Goal: Find specific page/section: Find specific page/section

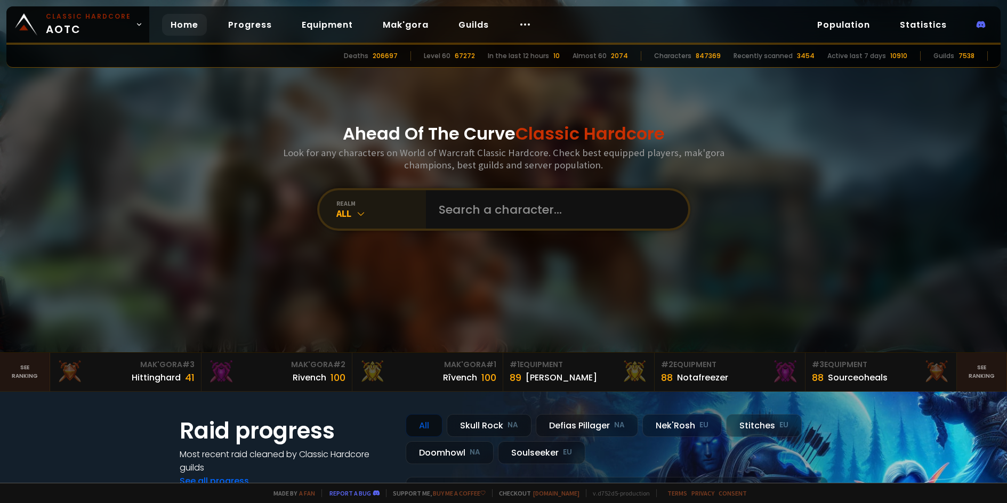
click at [344, 209] on div "All" at bounding box center [381, 213] width 90 height 12
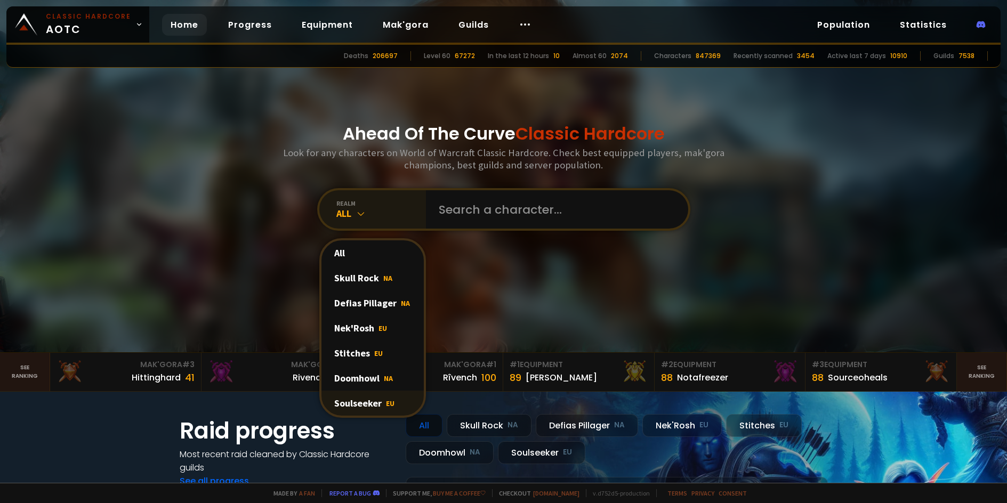
click at [365, 404] on div "Soulseeker EU" at bounding box center [372, 403] width 102 height 25
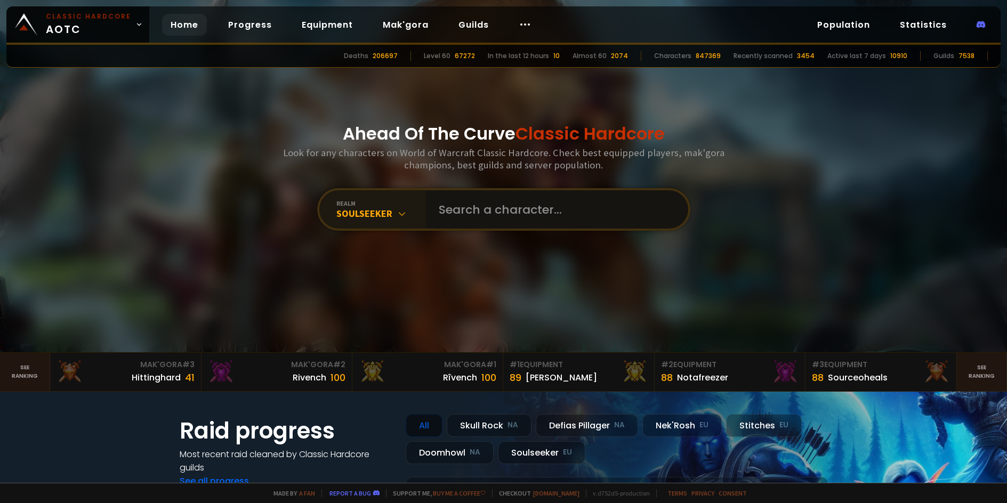
click at [468, 208] on input "text" at bounding box center [553, 209] width 243 height 38
type input "alfonsoo"
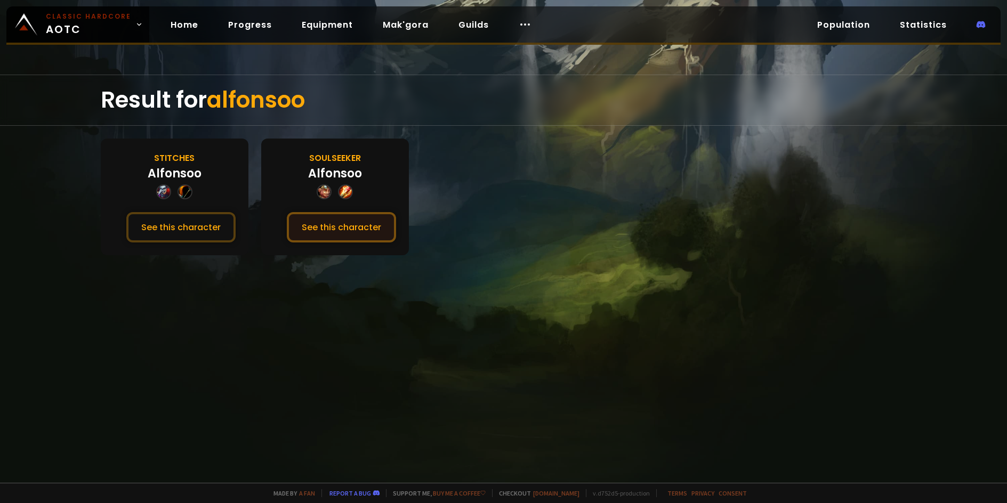
click at [360, 228] on button "See this character" at bounding box center [341, 227] width 109 height 30
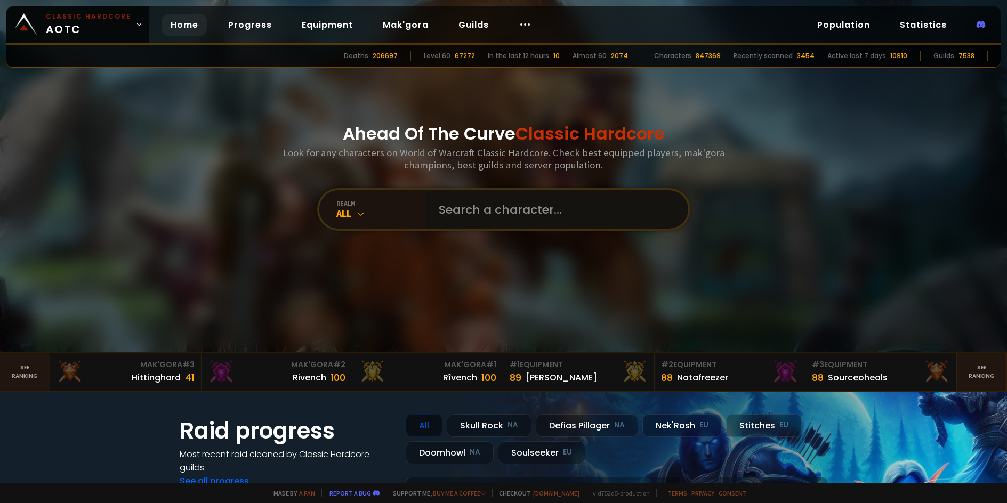
click at [466, 213] on input "text" at bounding box center [553, 209] width 243 height 38
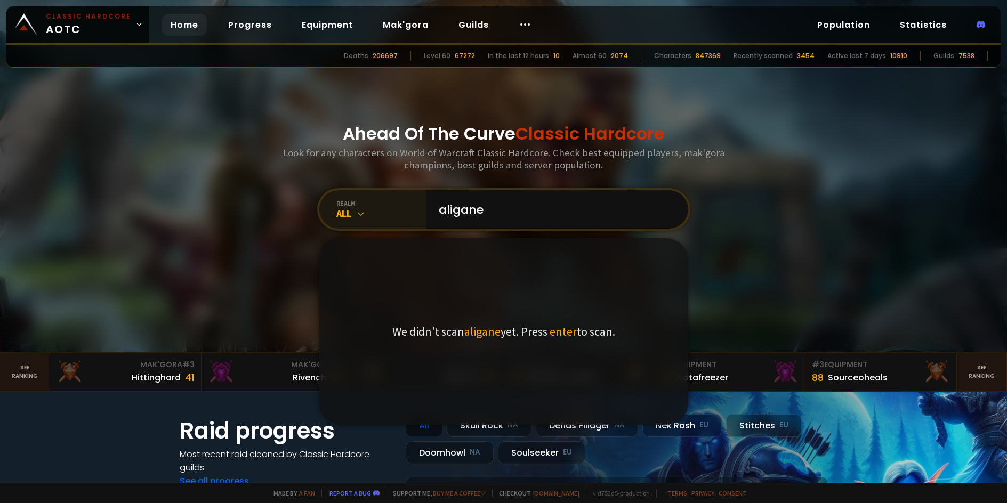
click at [383, 207] on div "realm" at bounding box center [381, 203] width 90 height 8
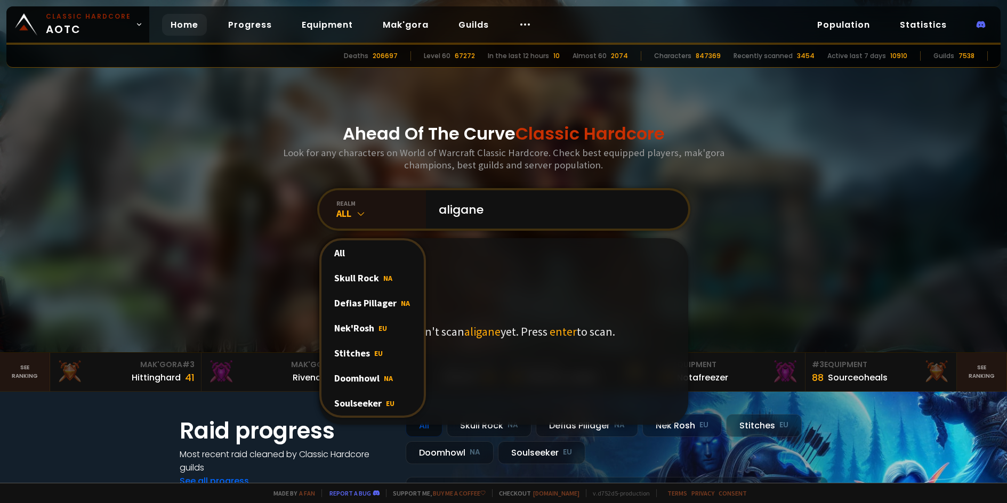
drag, startPoint x: 356, startPoint y: 398, endPoint x: 471, endPoint y: 271, distance: 170.6
click at [356, 397] on div "Soulseeker EU" at bounding box center [372, 403] width 102 height 25
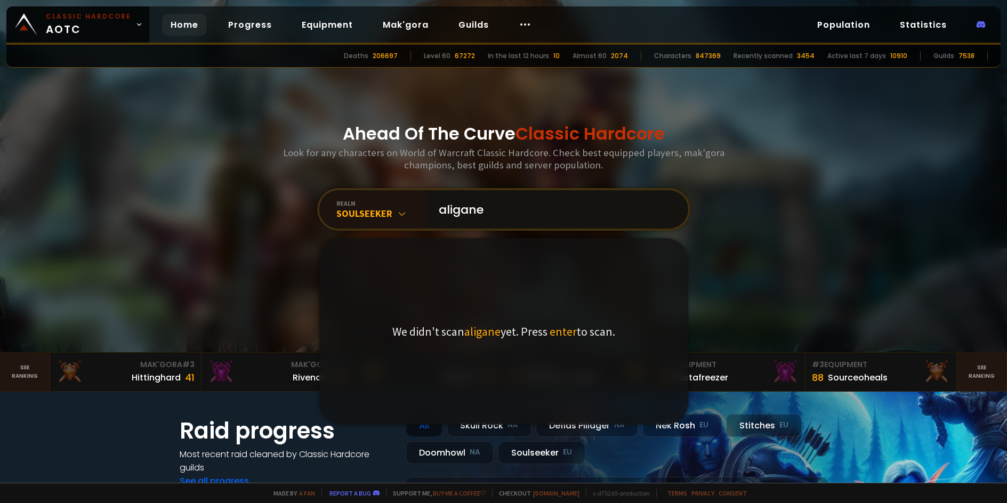
drag, startPoint x: 492, startPoint y: 212, endPoint x: 434, endPoint y: 212, distance: 57.6
click at [434, 212] on input "aligane" at bounding box center [553, 209] width 243 height 38
type input "A"
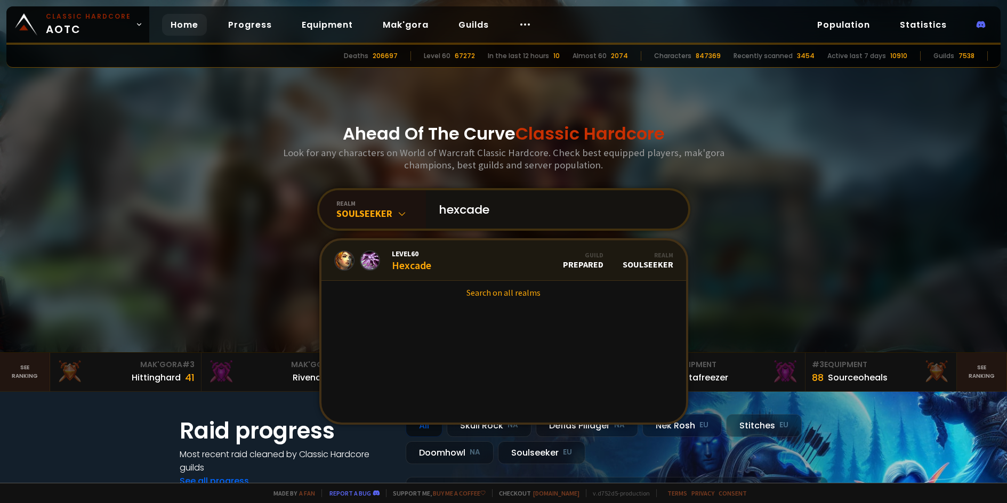
type input "hexcade"
click at [446, 263] on link "Level 60 Hexcade Guild Prepared Realm Soulseeker" at bounding box center [503, 260] width 365 height 41
